Goal: Task Accomplishment & Management: Manage account settings

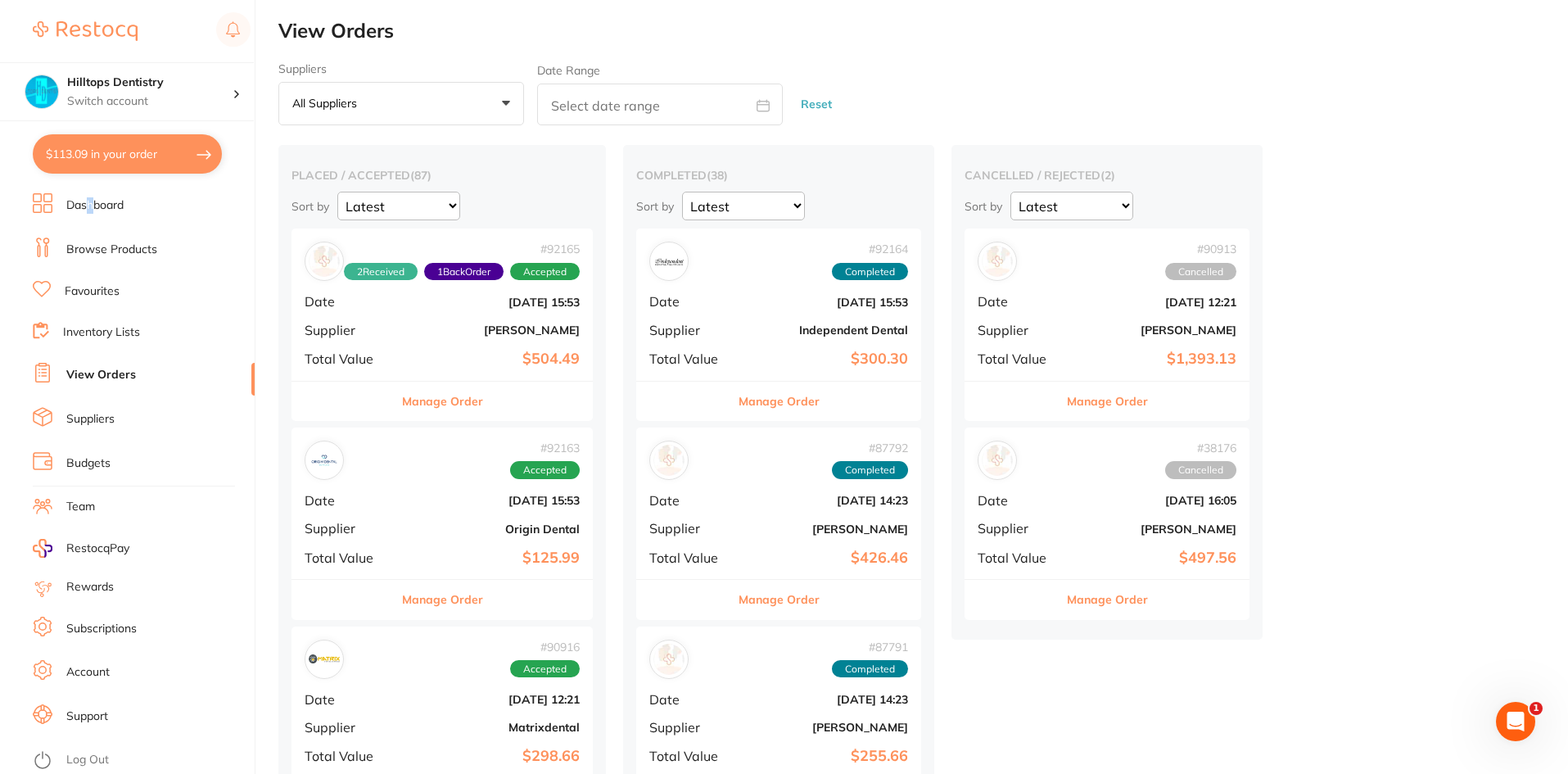
click at [89, 209] on link "Dashboard" at bounding box center [95, 206] width 57 height 17
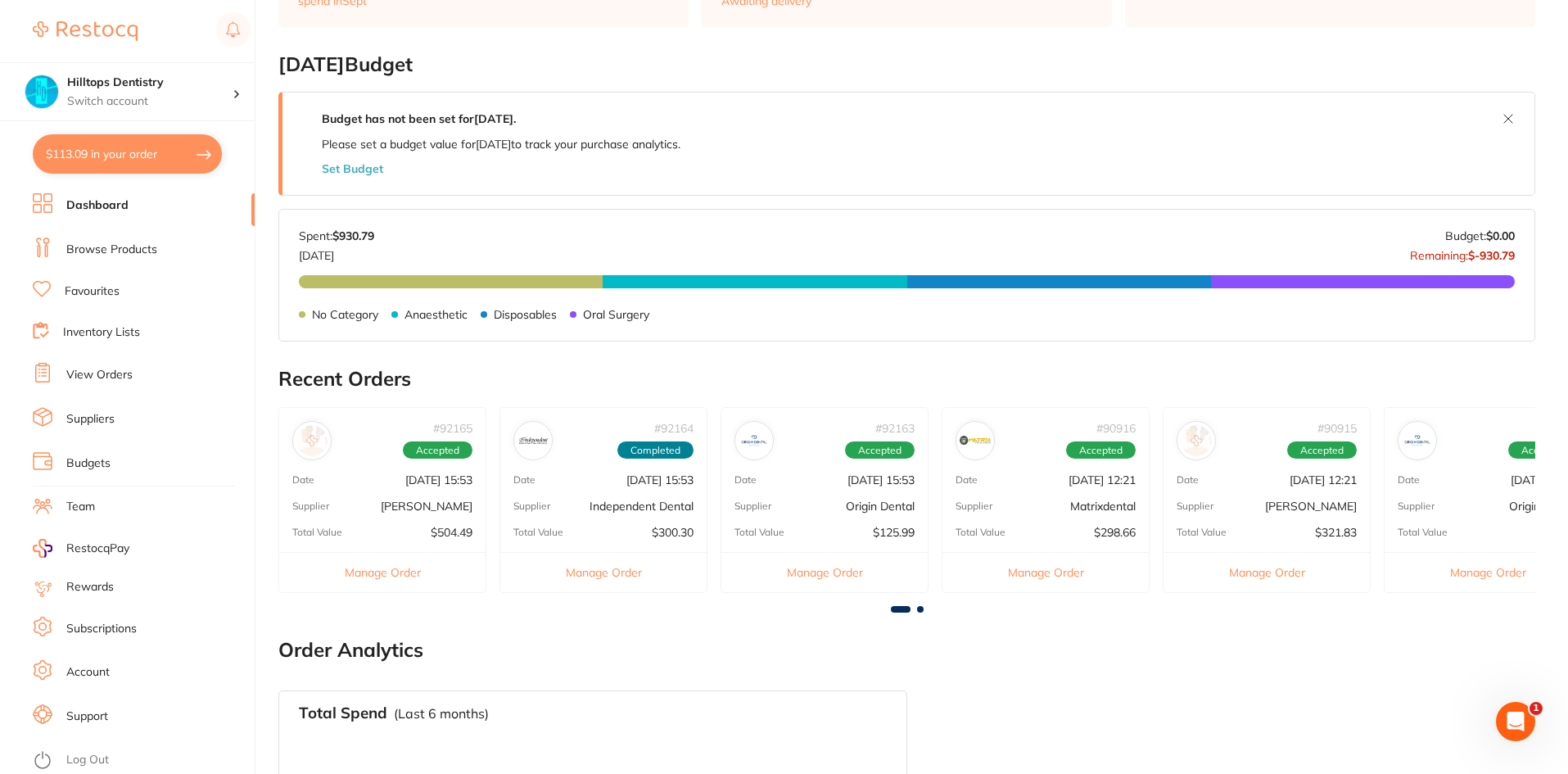
scroll to position [245, 0]
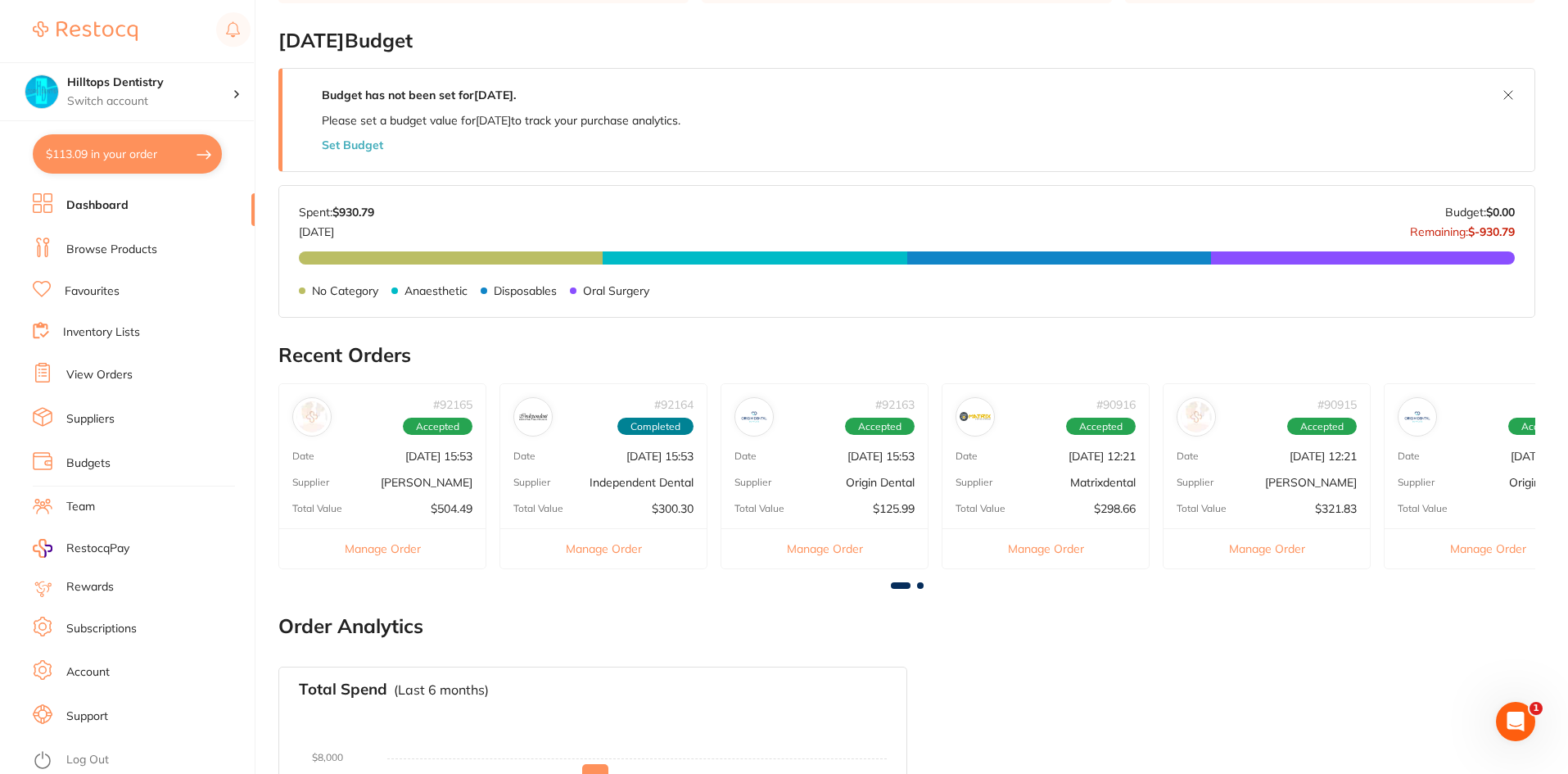
click at [371, 470] on div "# 92165 Accepted Date [DATE] 15:53 Supplier [PERSON_NAME] Total Value $504.49 M…" at bounding box center [382, 475] width 208 height 185
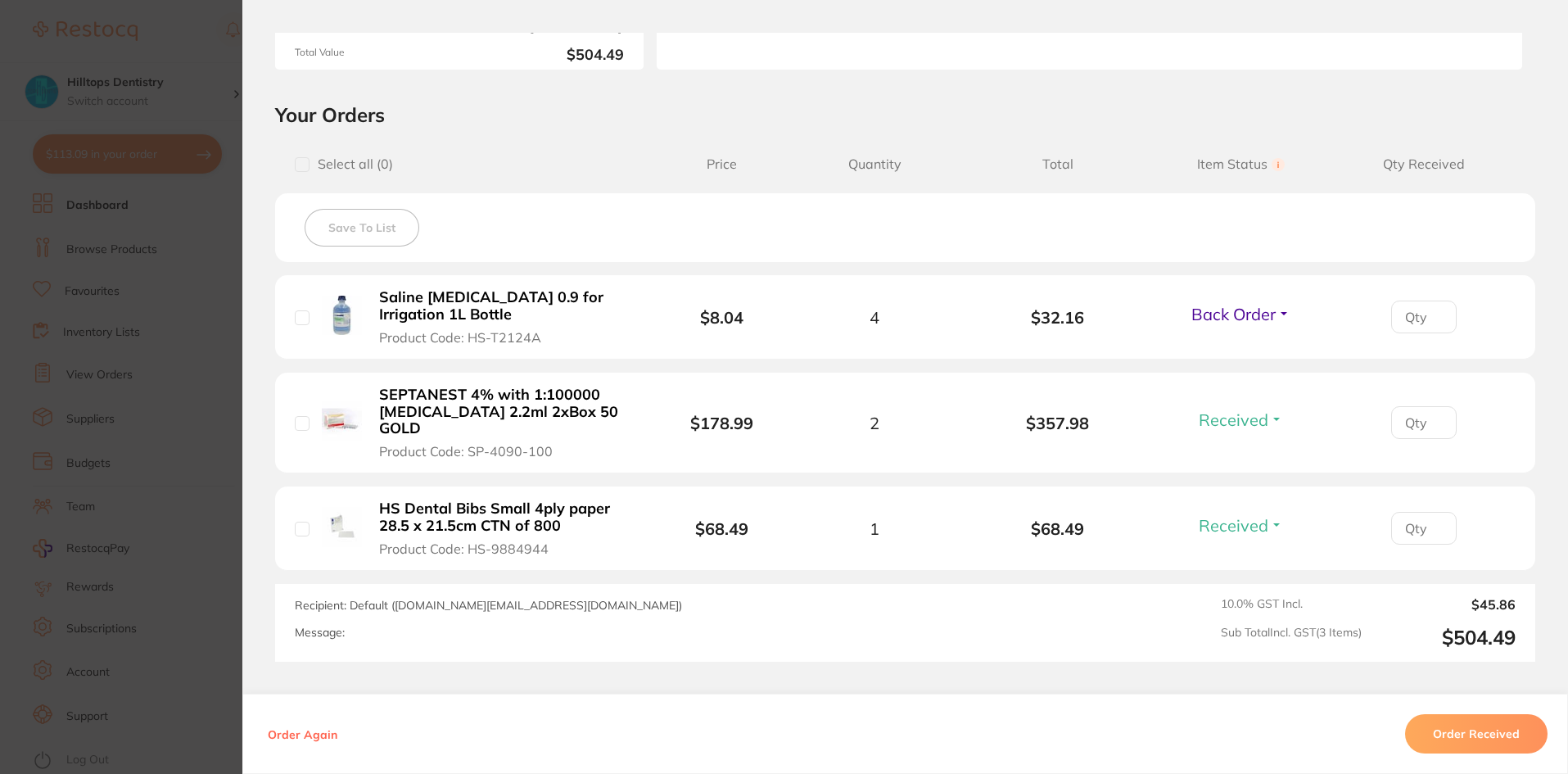
scroll to position [327, 0]
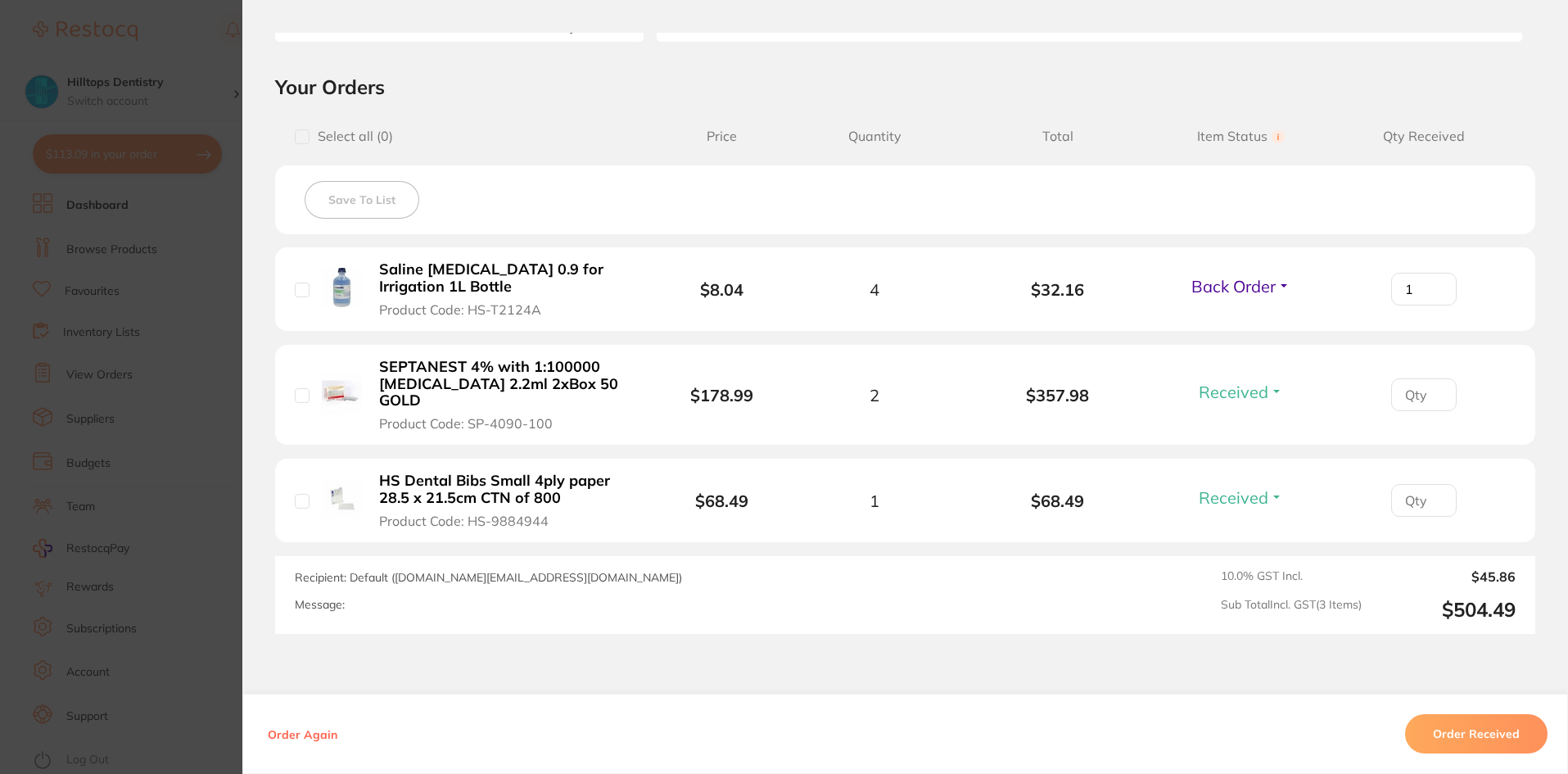
click at [1433, 282] on input "1" at bounding box center [1423, 290] width 65 height 33
click at [1433, 282] on input "2" at bounding box center [1423, 290] width 65 height 33
type input "3"
click at [1433, 282] on input "3" at bounding box center [1423, 290] width 65 height 33
click at [299, 286] on input "checkbox" at bounding box center [303, 290] width 15 height 15
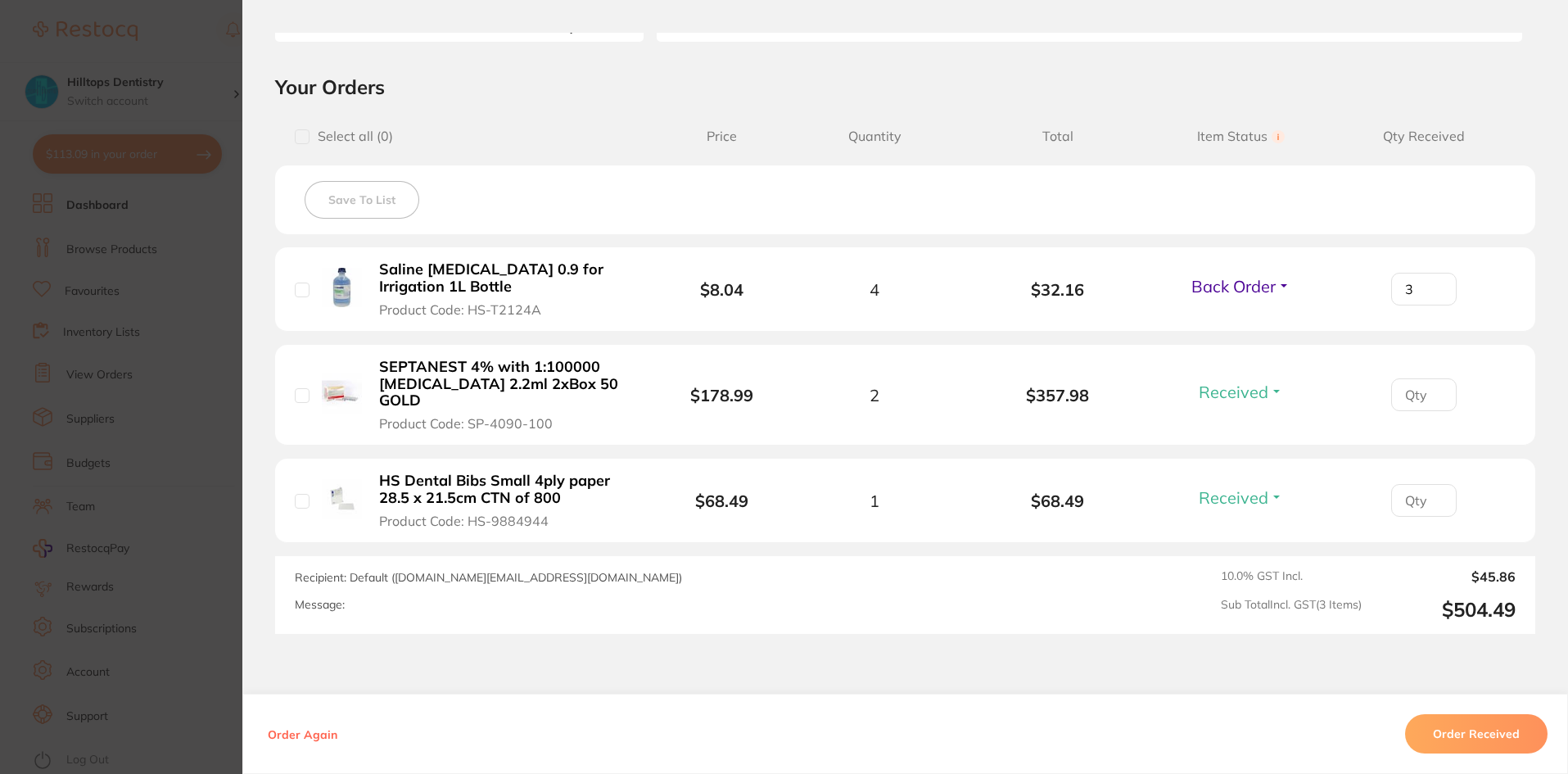
checkbox input "true"
click at [1515, 734] on button "Order Received" at bounding box center [1476, 733] width 142 height 40
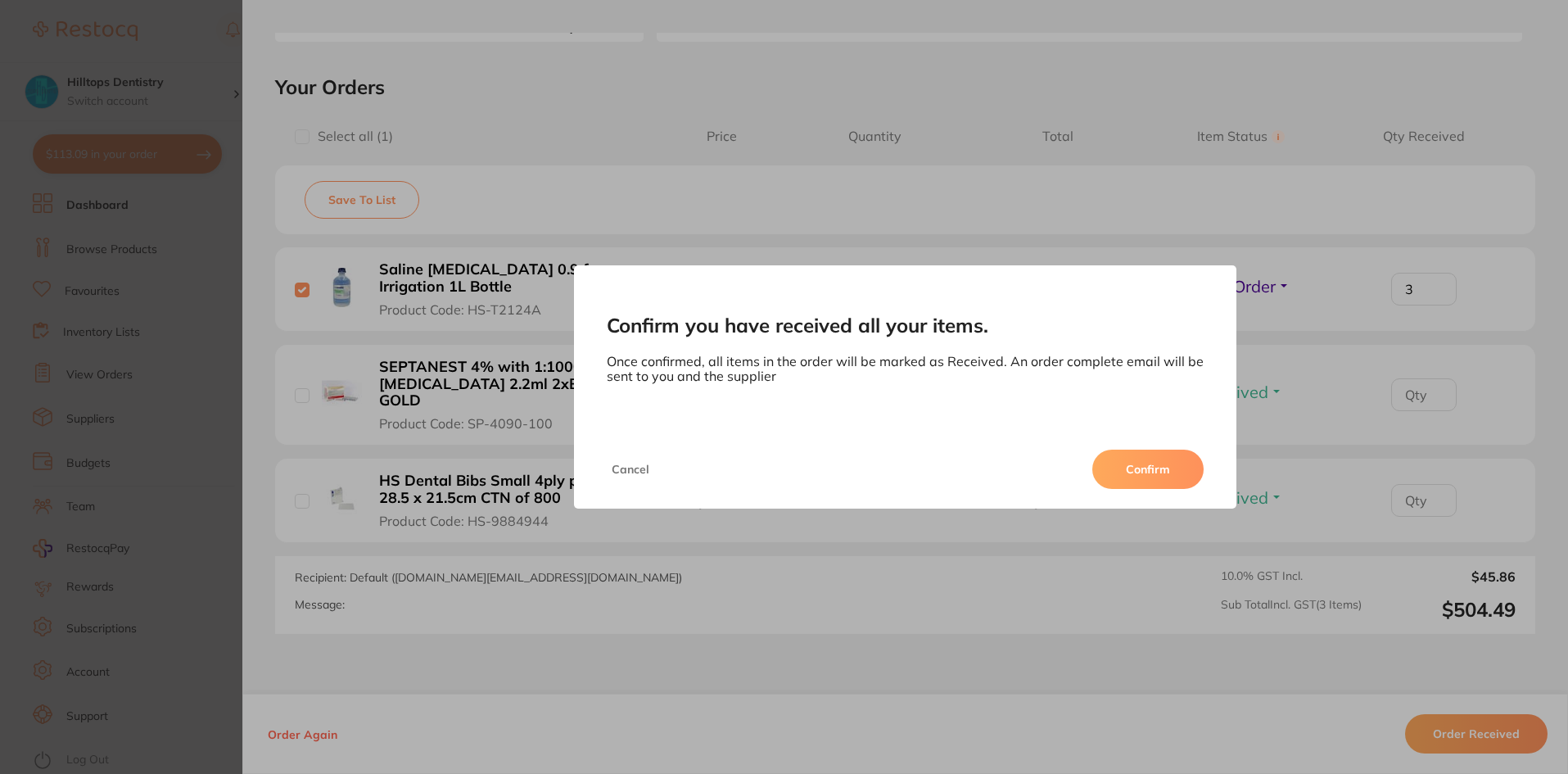
click at [1125, 461] on button "Confirm" at bounding box center [1147, 469] width 112 height 40
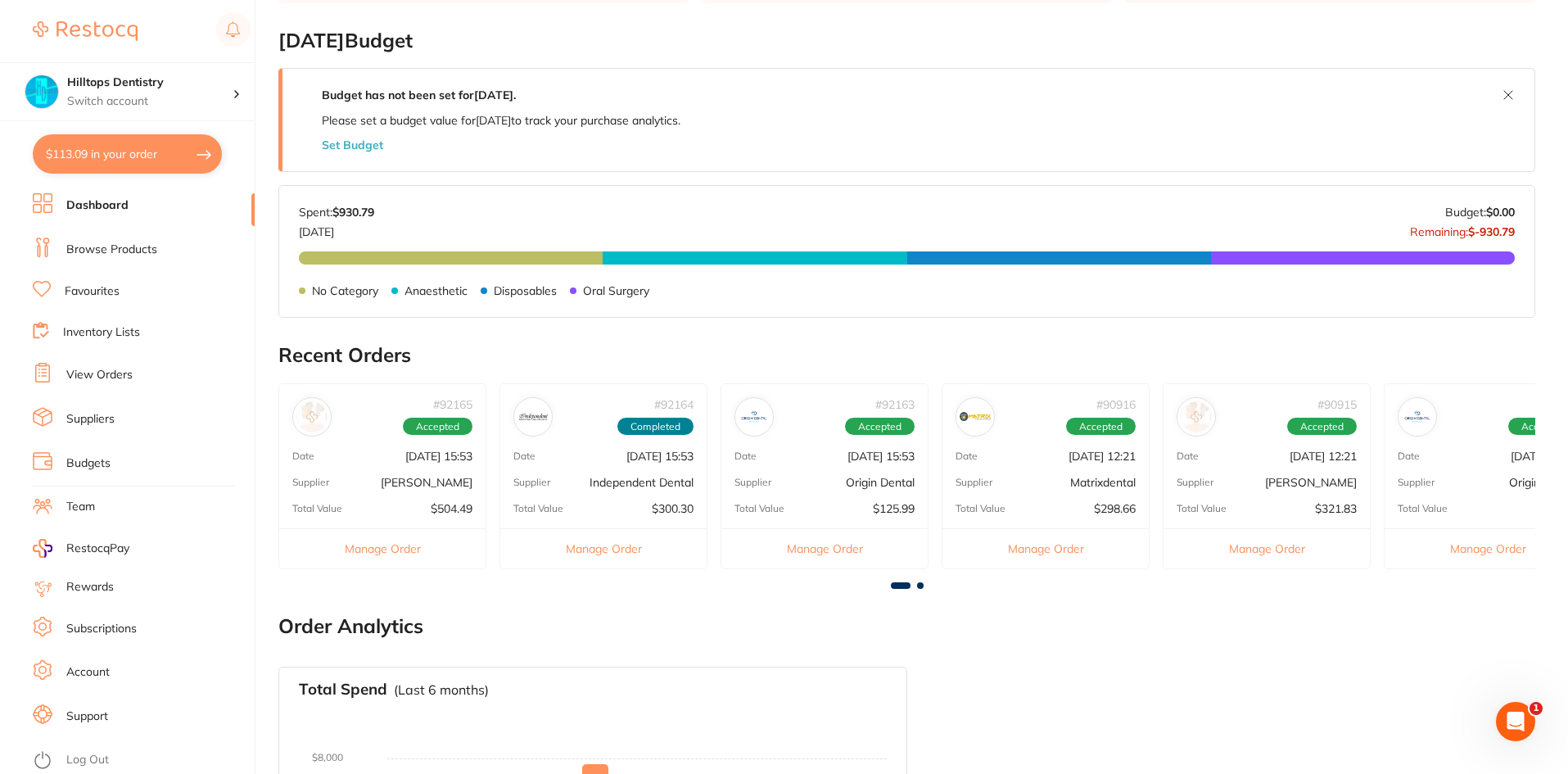
scroll to position [0, 0]
click at [337, 463] on div "# 92165 Accepted Date [DATE] 15:53 Supplier [PERSON_NAME] Total Value $504.49 M…" at bounding box center [382, 475] width 208 height 185
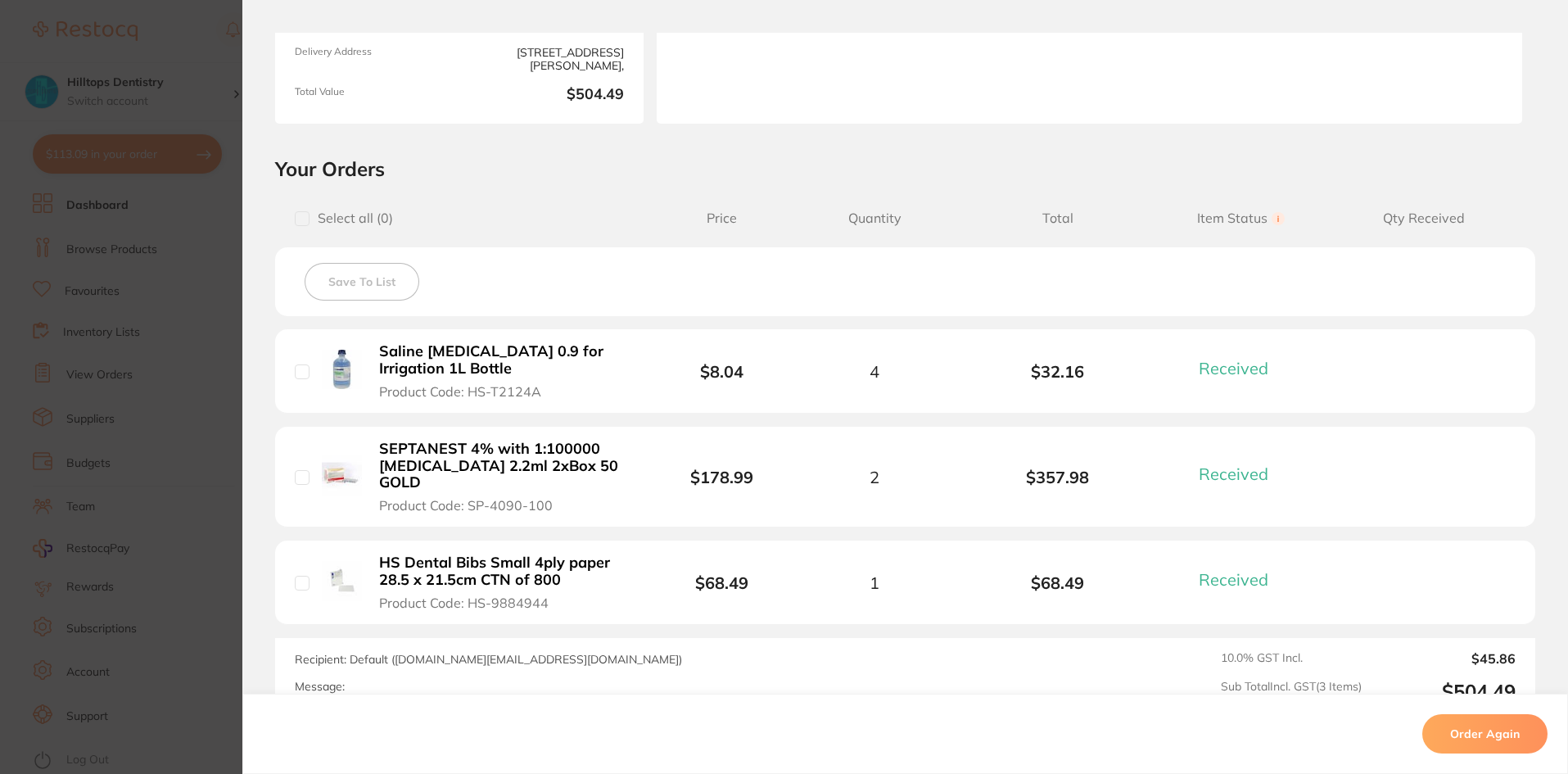
scroll to position [327, 0]
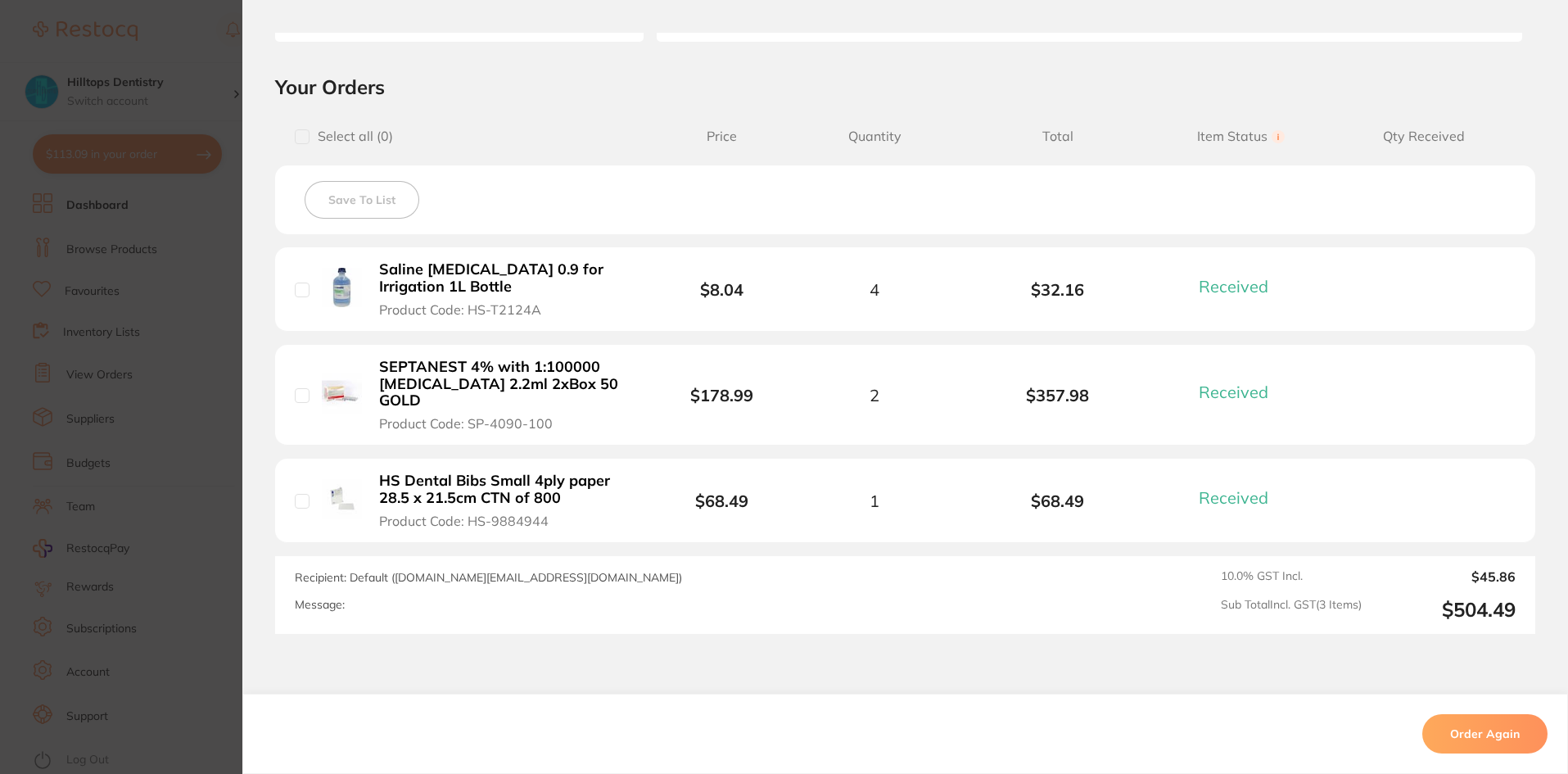
click at [148, 39] on section "Order ID: Restocq- 92165 Order Information 3 Received Completed Order Order Dat…" at bounding box center [784, 387] width 1568 height 774
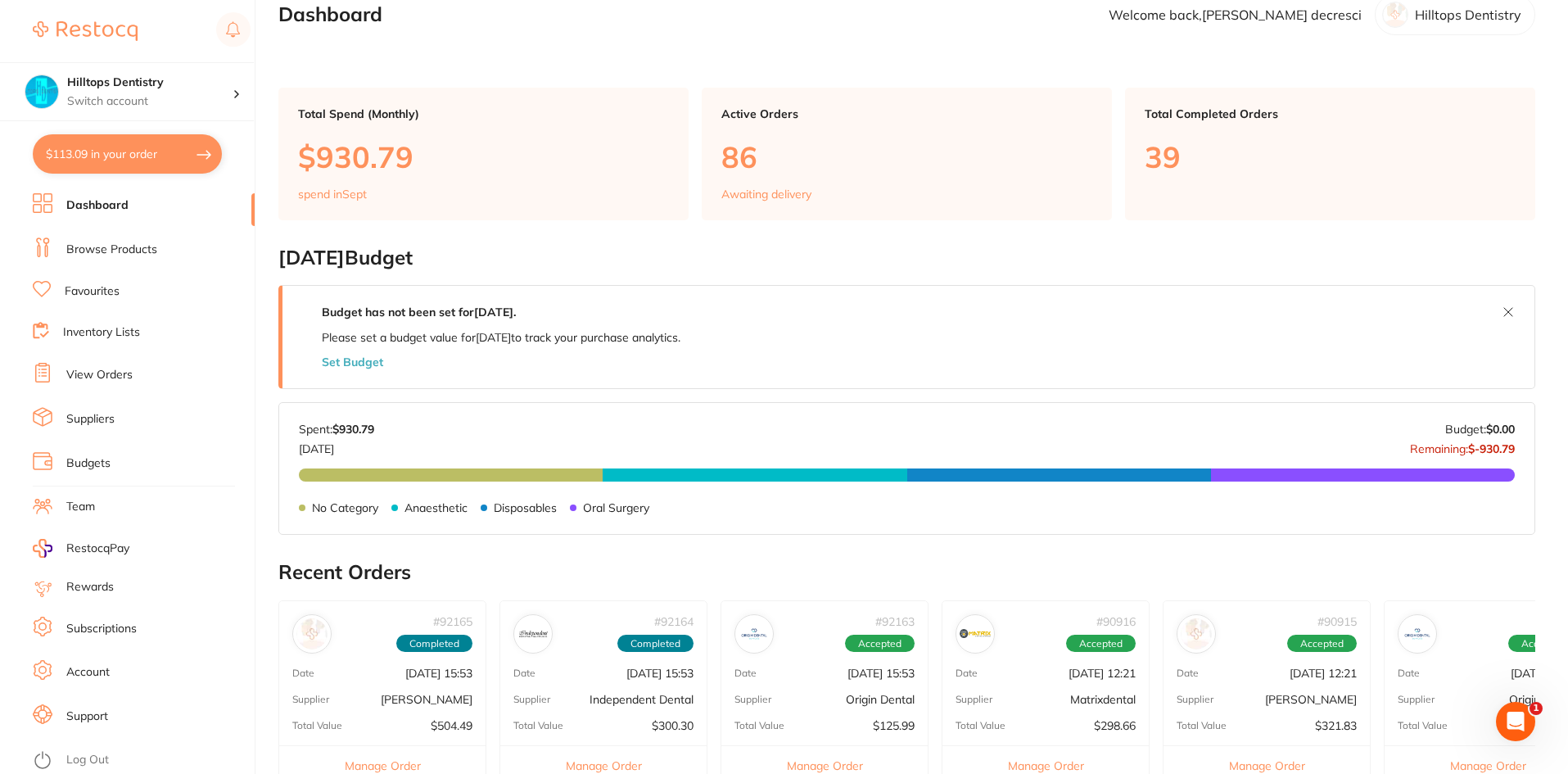
scroll to position [0, 0]
